Goal: Navigation & Orientation: Find specific page/section

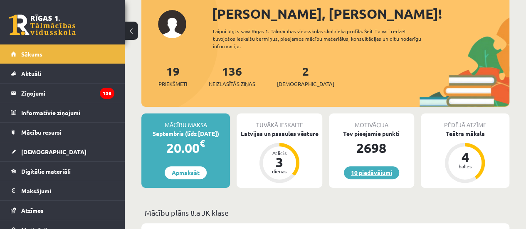
scroll to position [83, 0]
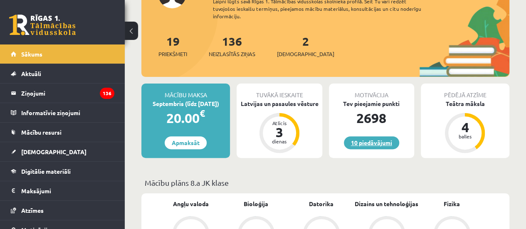
click at [380, 143] on link "10 piedāvājumi" at bounding box center [371, 142] width 55 height 13
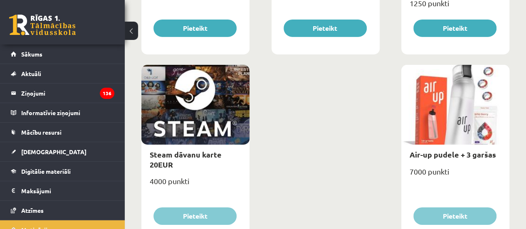
scroll to position [1424, 0]
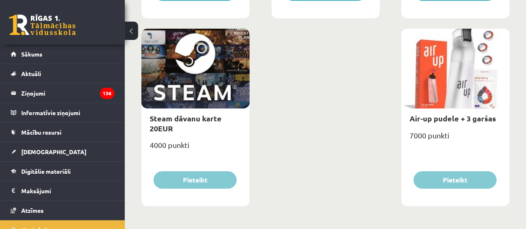
drag, startPoint x: 389, startPoint y: 136, endPoint x: 459, endPoint y: 107, distance: 75.5
click at [459, 107] on div at bounding box center [455, 69] width 108 height 80
drag, startPoint x: 357, startPoint y: 116, endPoint x: 301, endPoint y: 123, distance: 56.5
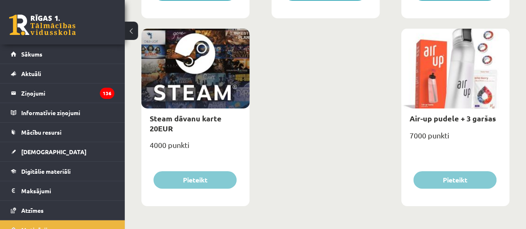
drag, startPoint x: 338, startPoint y: 116, endPoint x: 263, endPoint y: 115, distance: 75.3
drag, startPoint x: 231, startPoint y: 122, endPoint x: 222, endPoint y: 125, distance: 9.7
click at [222, 125] on div "Steam dāvanu karte 20EUR" at bounding box center [195, 124] width 108 height 30
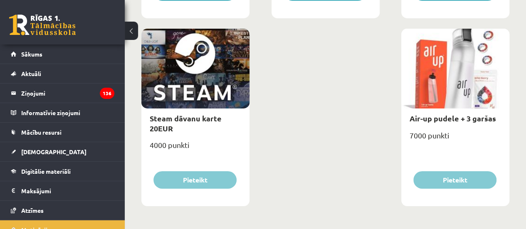
drag, startPoint x: 165, startPoint y: 44, endPoint x: 274, endPoint y: 102, distance: 124.1
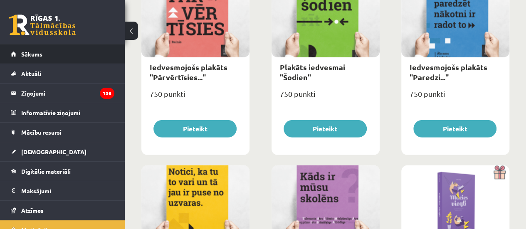
scroll to position [1092, 0]
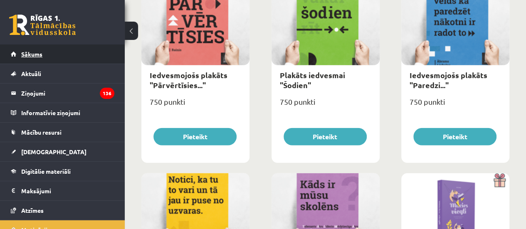
click at [87, 57] on link "Sākums" at bounding box center [63, 53] width 104 height 19
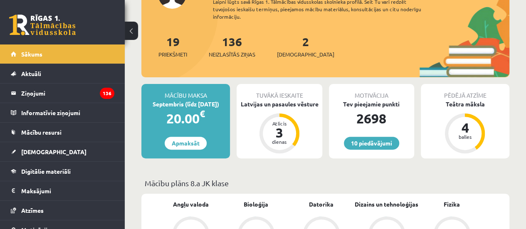
scroll to position [83, 0]
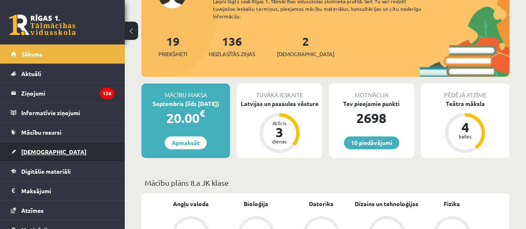
click at [51, 149] on link "[DEMOGRAPHIC_DATA]" at bounding box center [63, 151] width 104 height 19
